Goal: Contribute content: Add original content to the website for others to see

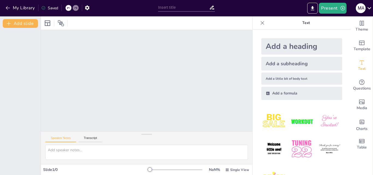
drag, startPoint x: 345, startPoint y: 48, endPoint x: 343, endPoint y: 86, distance: 38.5
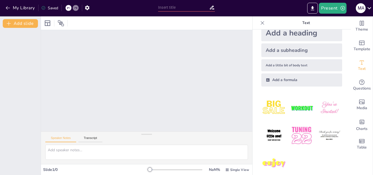
scroll to position [20, 0]
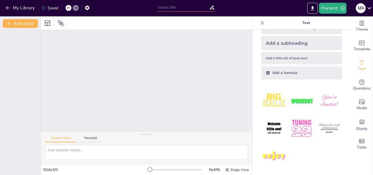
click at [151, 75] on div at bounding box center [146, 80] width 211 height 101
click at [325, 11] on button "Present" at bounding box center [332, 8] width 27 height 11
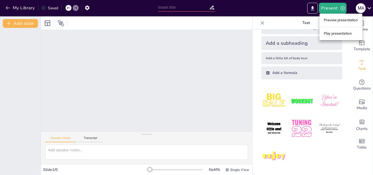
click at [172, 67] on div at bounding box center [186, 87] width 373 height 175
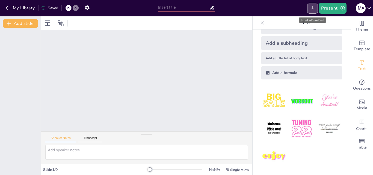
click at [312, 8] on icon "Export to PowerPoint" at bounding box center [312, 8] width 3 height 4
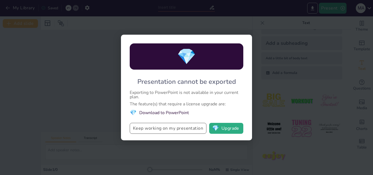
click at [158, 128] on button "Keep working on my presentation" at bounding box center [168, 128] width 77 height 11
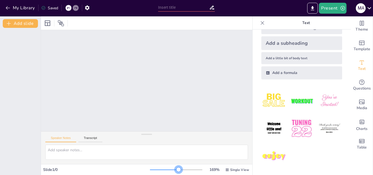
click at [175, 169] on div at bounding box center [176, 169] width 52 height 1
click at [188, 170] on div at bounding box center [176, 169] width 52 height 4
drag, startPoint x: 188, startPoint y: 170, endPoint x: 141, endPoint y: 170, distance: 46.4
click at [141, 170] on div "Slide 1 / 0 NaN % Single View" at bounding box center [146, 169] width 211 height 9
click at [233, 169] on span "Single View" at bounding box center [239, 169] width 19 height 4
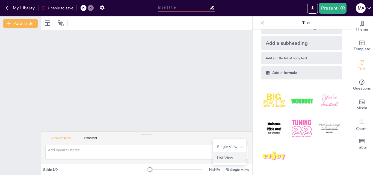
click at [232, 155] on div "List View" at bounding box center [228, 157] width 33 height 11
click at [279, 41] on div "Add a subheading" at bounding box center [301, 43] width 81 height 14
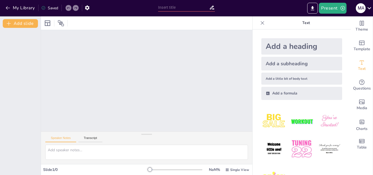
click at [280, 64] on div "Add a subheading" at bounding box center [301, 64] width 81 height 14
click at [268, 120] on img at bounding box center [273, 121] width 25 height 25
click at [320, 119] on img at bounding box center [328, 121] width 25 height 25
click at [90, 139] on button "Transcript" at bounding box center [90, 139] width 24 height 6
click at [272, 145] on img at bounding box center [273, 148] width 25 height 25
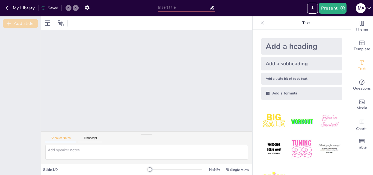
click at [23, 23] on button "Add slide" at bounding box center [20, 23] width 35 height 9
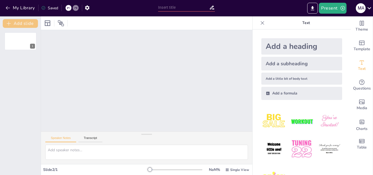
click at [23, 23] on button "Add slide" at bounding box center [20, 23] width 35 height 9
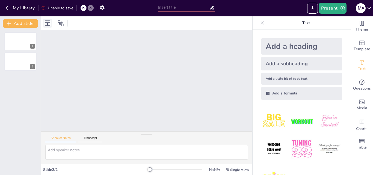
click at [50, 24] on icon at bounding box center [47, 22] width 5 height 5
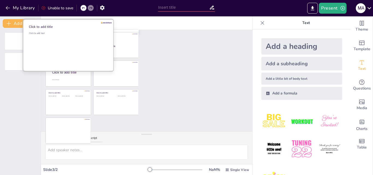
click at [59, 42] on div "Click to add text" at bounding box center [68, 49] width 78 height 34
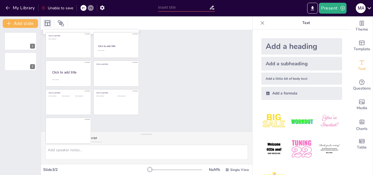
click at [44, 24] on icon at bounding box center [47, 23] width 7 height 7
click at [48, 24] on icon at bounding box center [47, 23] width 7 height 7
click at [60, 23] on icon at bounding box center [61, 23] width 6 height 6
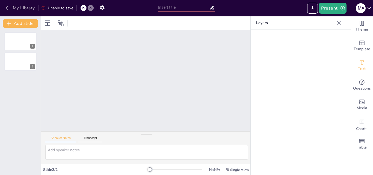
drag, startPoint x: 60, startPoint y: 23, endPoint x: 28, endPoint y: 11, distance: 34.5
click at [28, 11] on div "My Library Unable to save Present M A Document fonts Popular fonts Lato Montser…" at bounding box center [186, 87] width 373 height 175
click at [7, 9] on icon "button" at bounding box center [7, 7] width 5 height 5
